Goal: Transaction & Acquisition: Purchase product/service

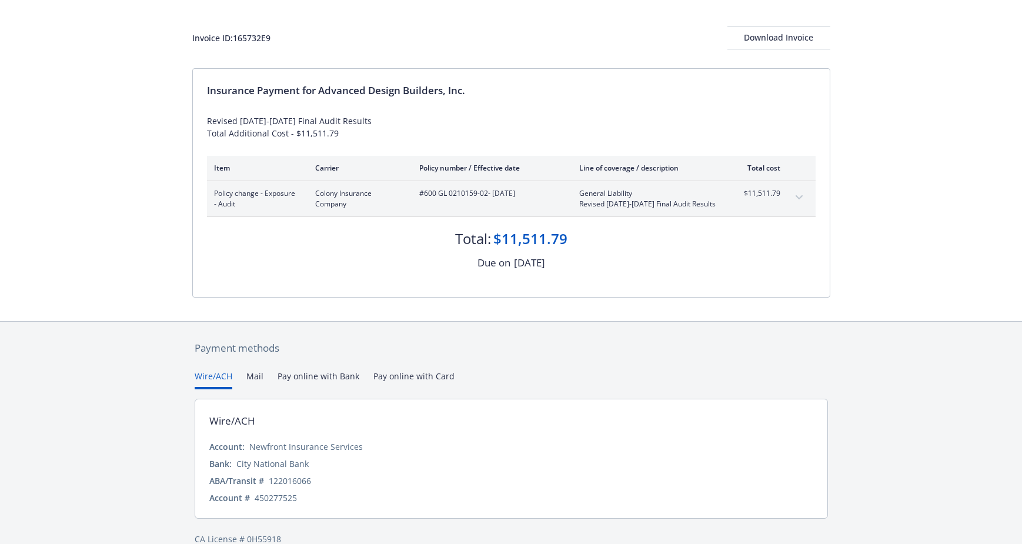
scroll to position [74, 0]
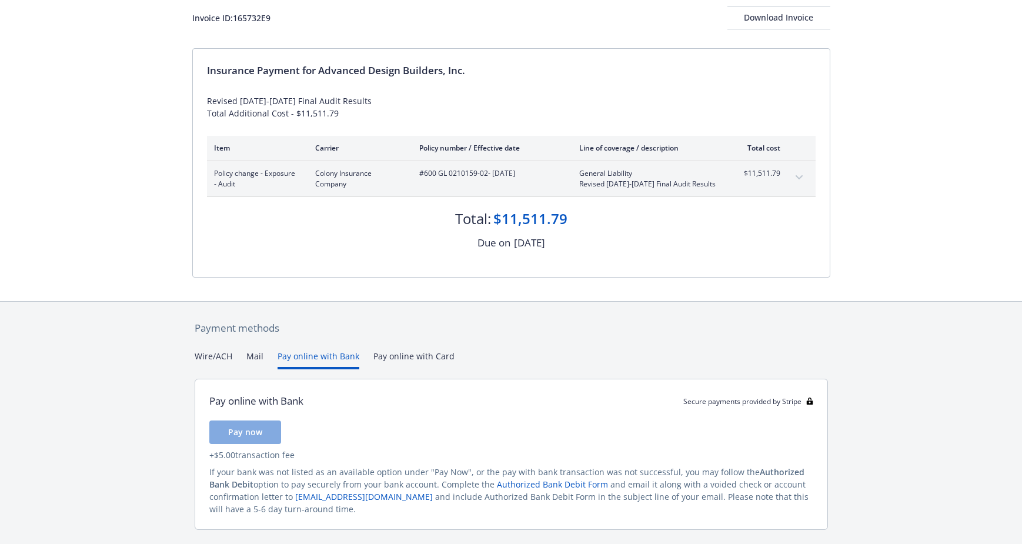
click at [319, 355] on button "Pay online with Bank" at bounding box center [319, 359] width 82 height 19
click at [252, 432] on span "Pay now" at bounding box center [245, 432] width 34 height 11
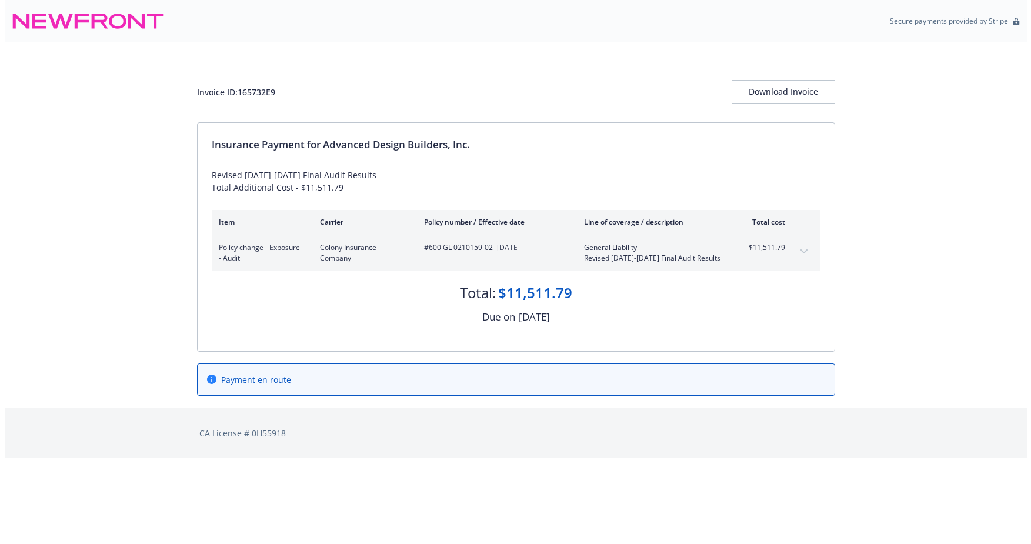
scroll to position [0, 0]
click at [798, 89] on div "Download Invoice" at bounding box center [783, 92] width 103 height 22
